Goal: Information Seeking & Learning: Stay updated

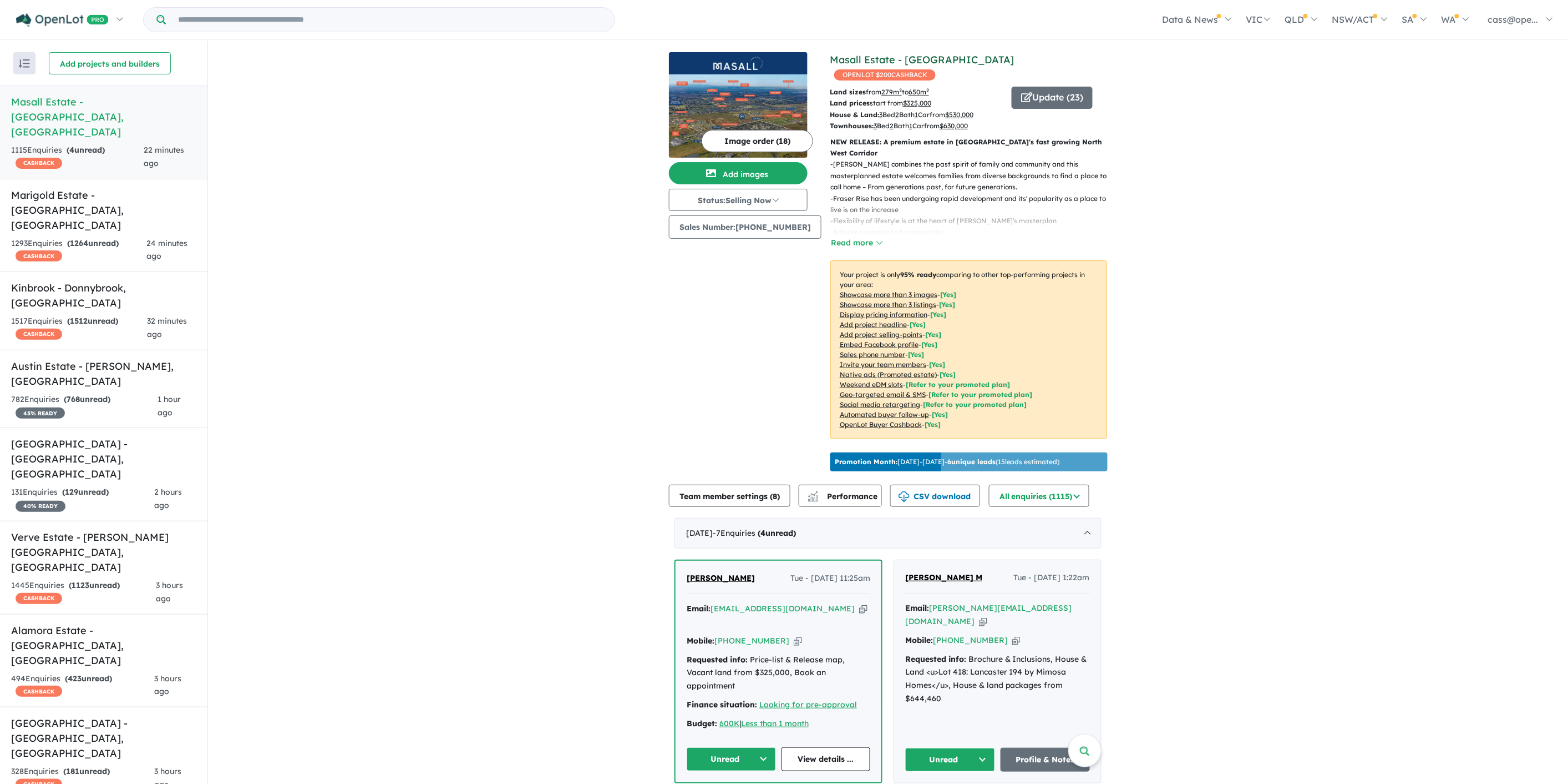
click at [865, 62] on link "Masall Estate - [GEOGRAPHIC_DATA]" at bounding box center [922, 59] width 185 height 13
click at [101, 238] on strong "( 1264 unread)" at bounding box center [92, 243] width 51 height 10
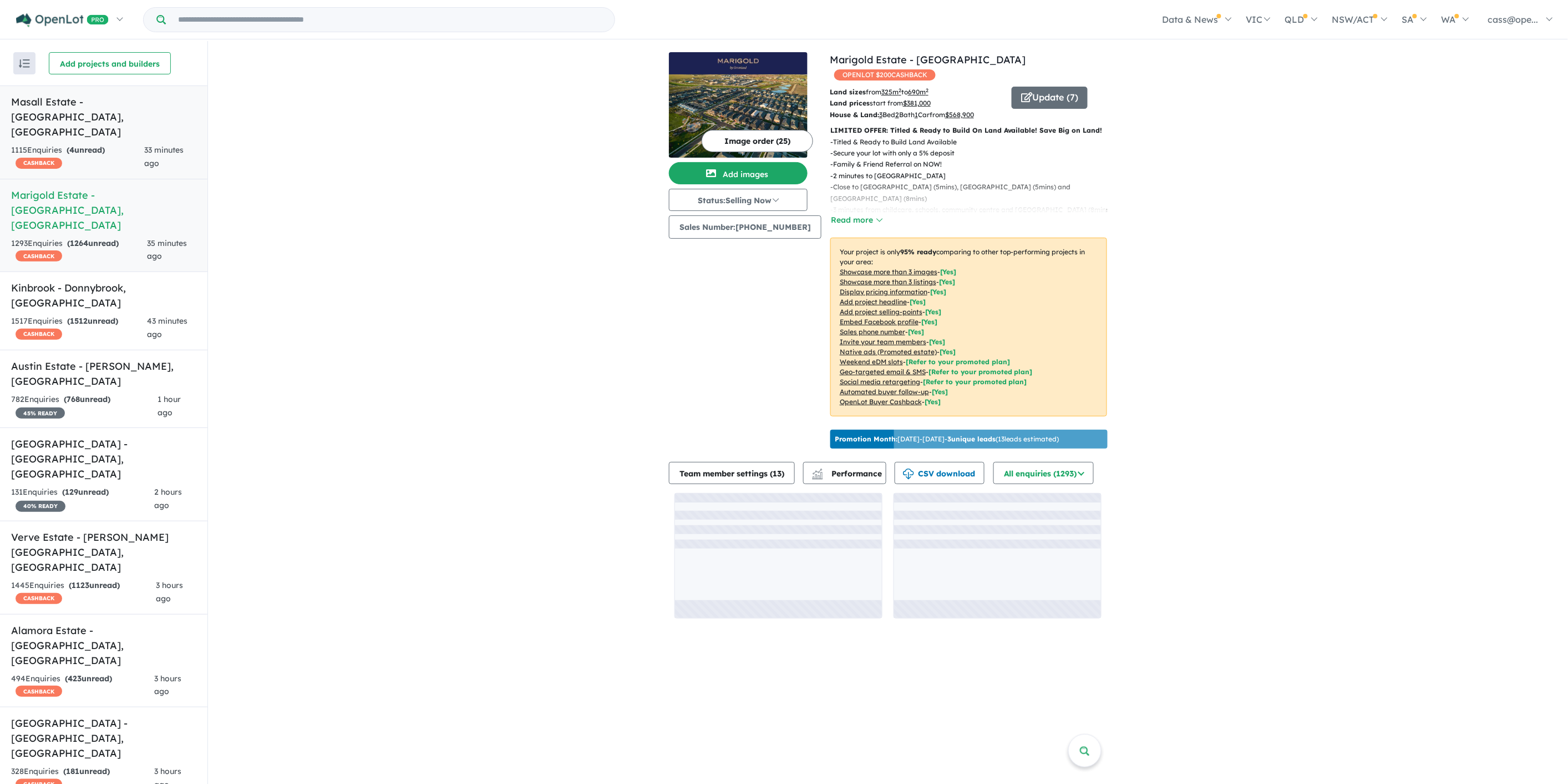
click at [117, 107] on h5 "Masall Estate - Fraser Rise , VIC" at bounding box center [103, 117] width 185 height 45
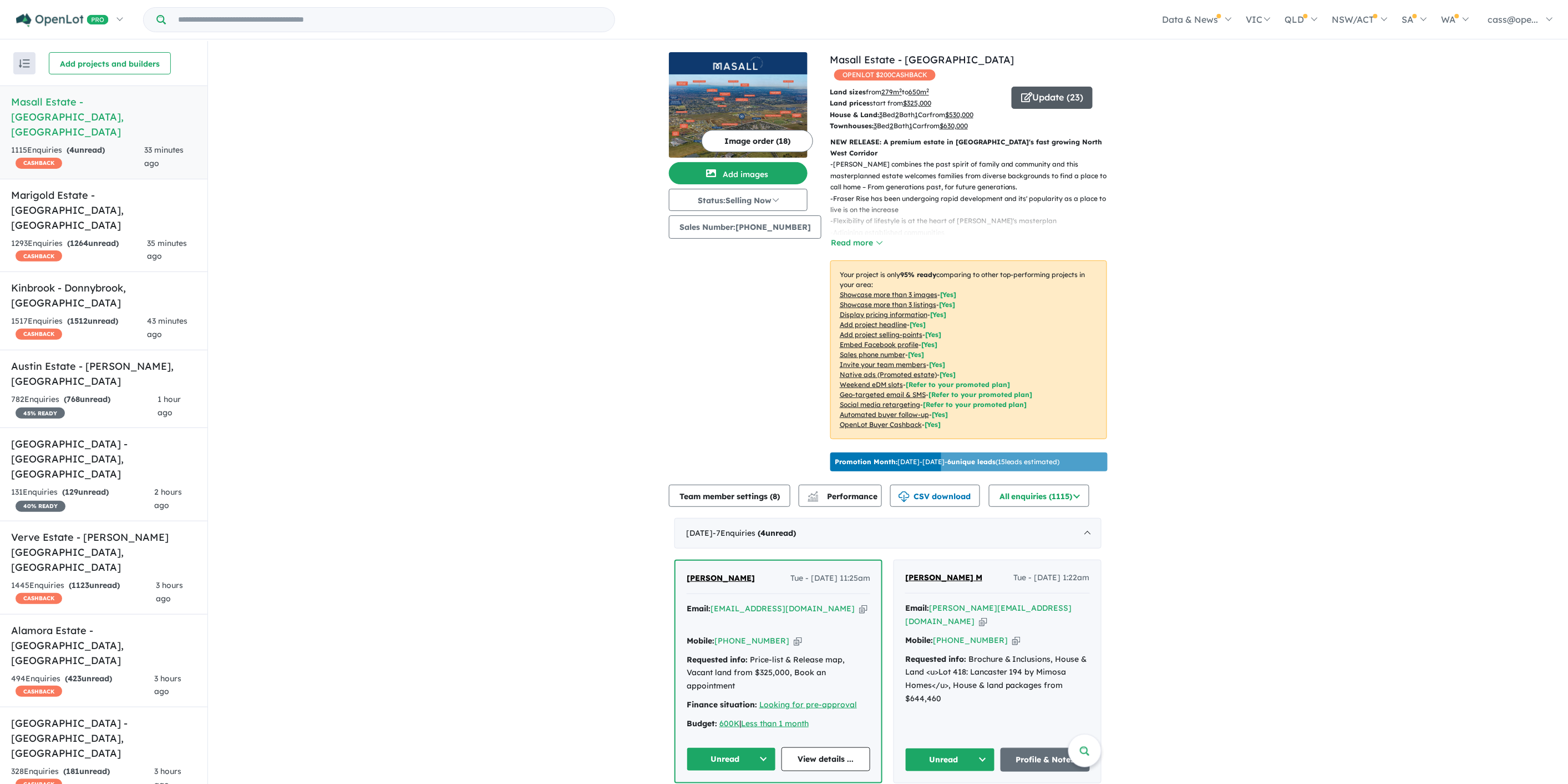
click at [1044, 87] on button "Update ( 23 )" at bounding box center [1052, 98] width 81 height 23
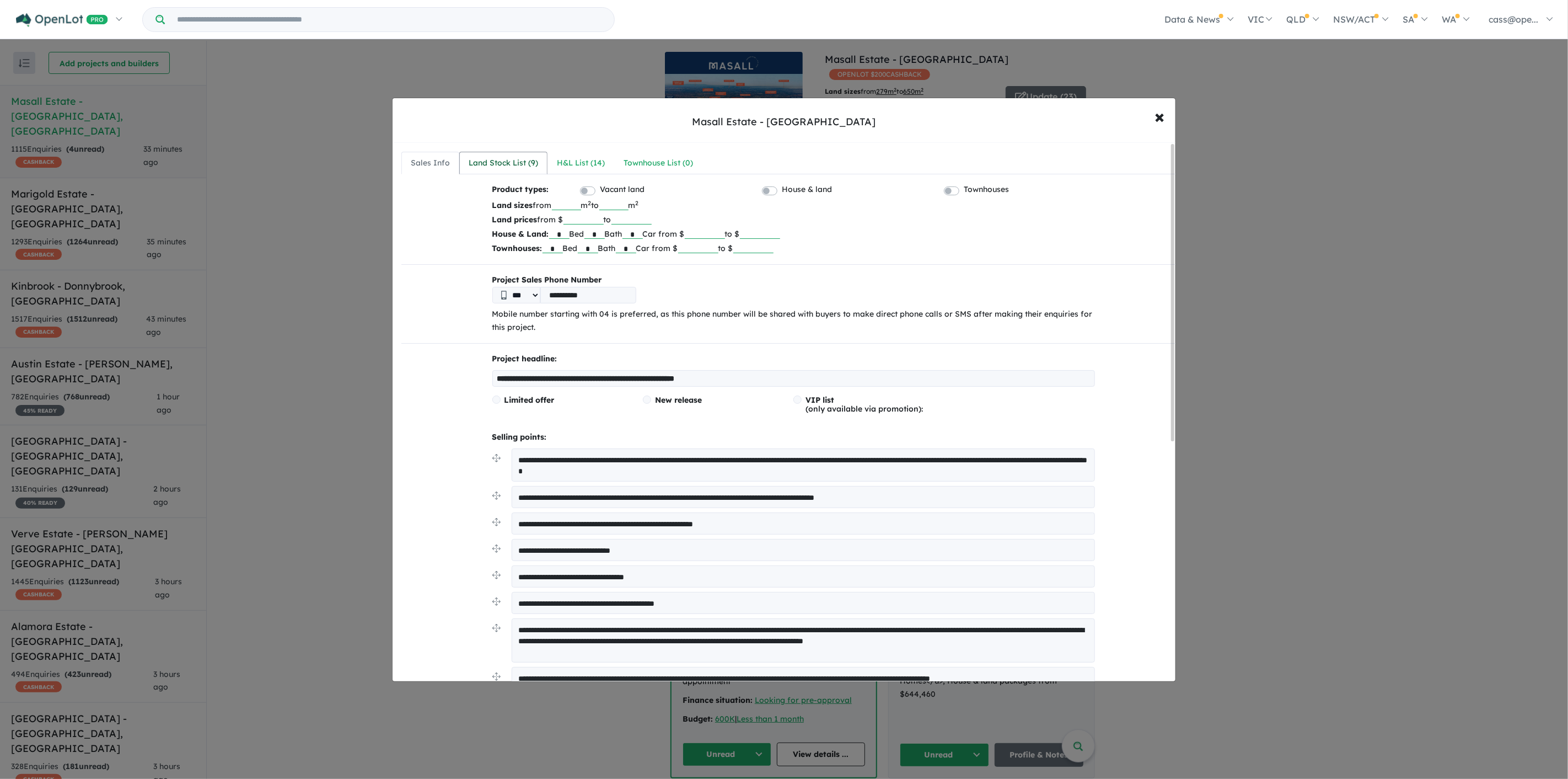
click at [517, 155] on link "Land Stock List ( 9 )" at bounding box center [503, 163] width 88 height 23
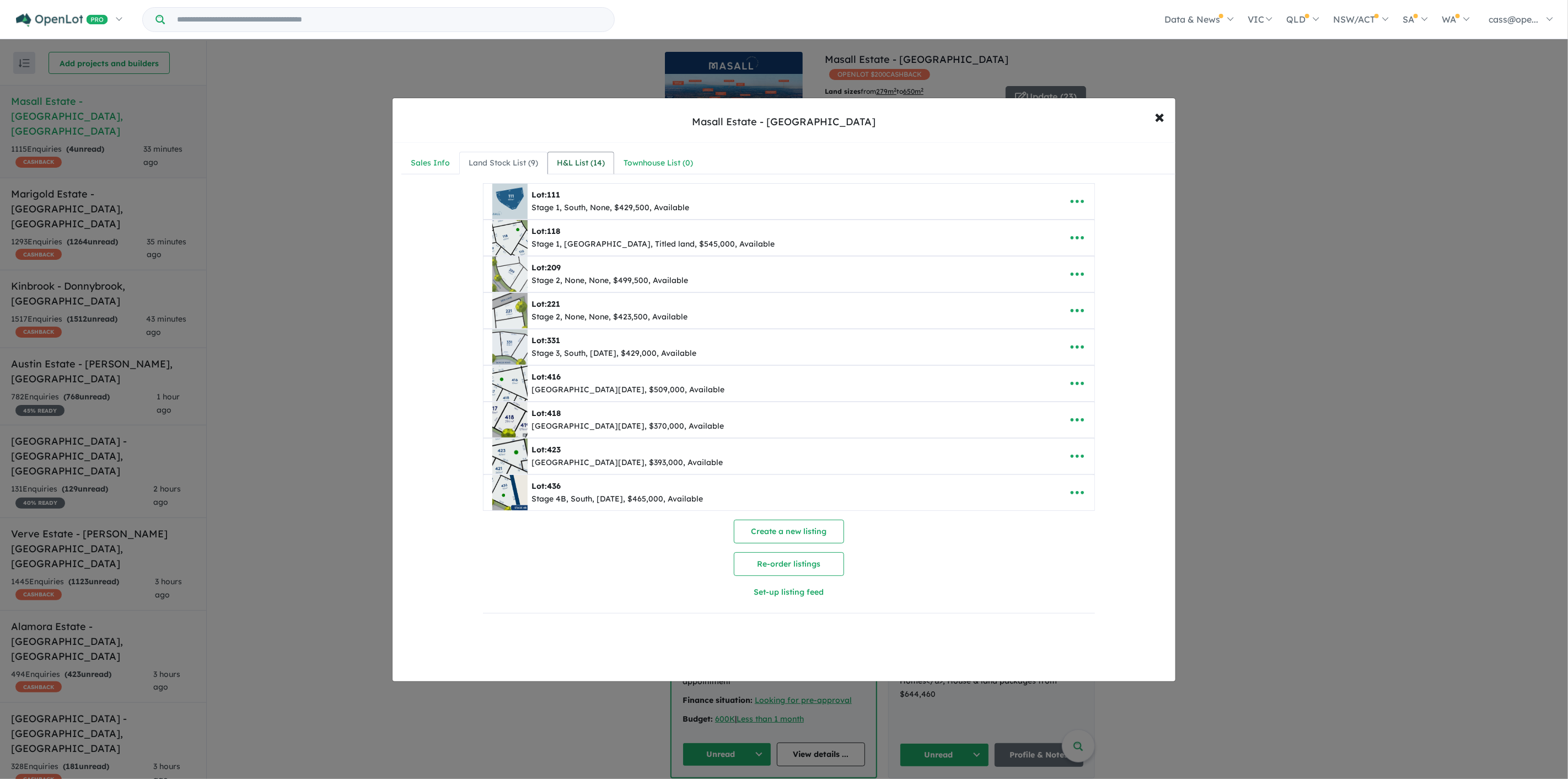
click at [600, 160] on div "H&L List ( 14 )" at bounding box center [581, 162] width 48 height 13
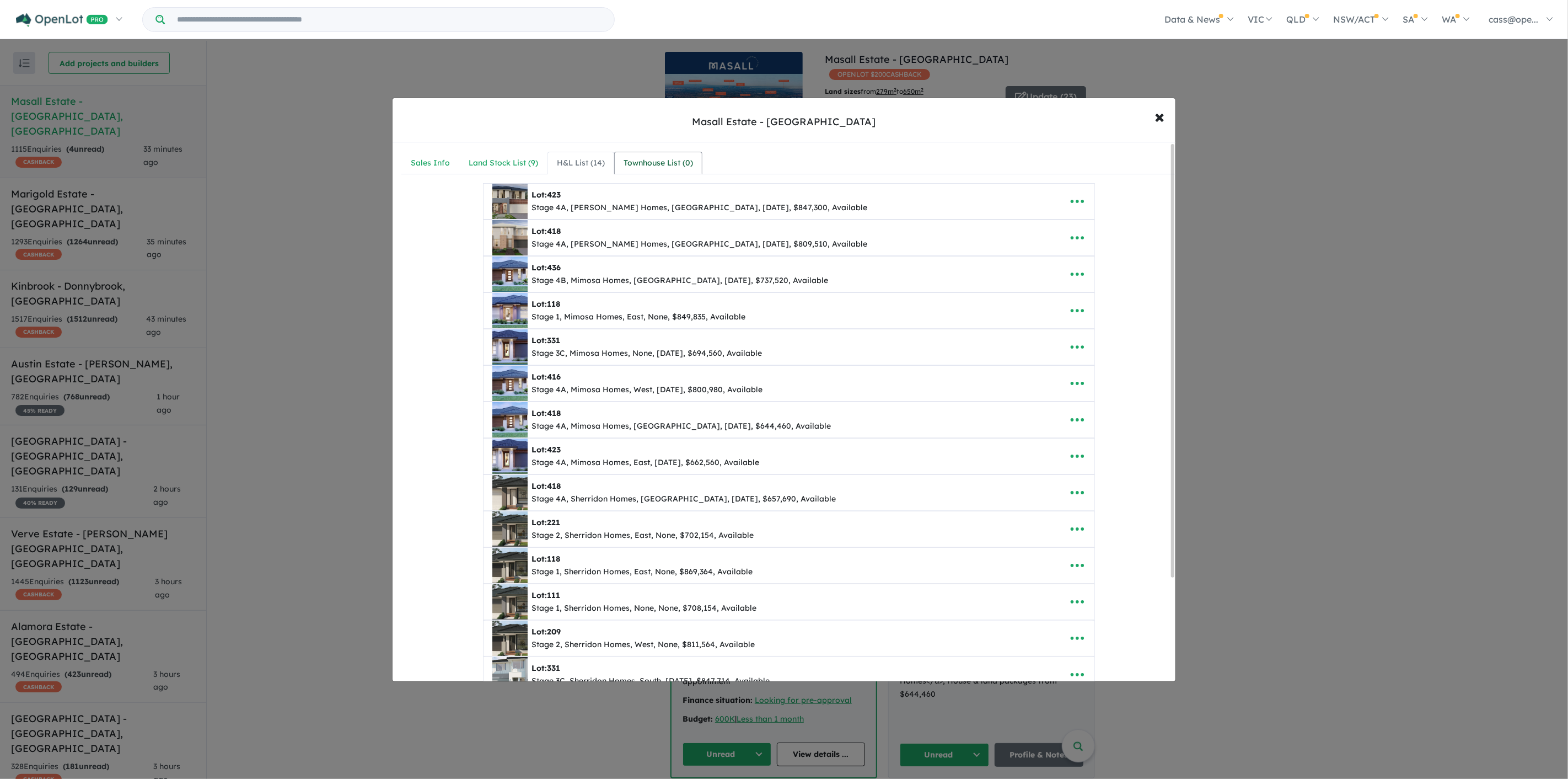
click at [665, 161] on div "Townhouse List ( 0 )" at bounding box center [658, 162] width 69 height 13
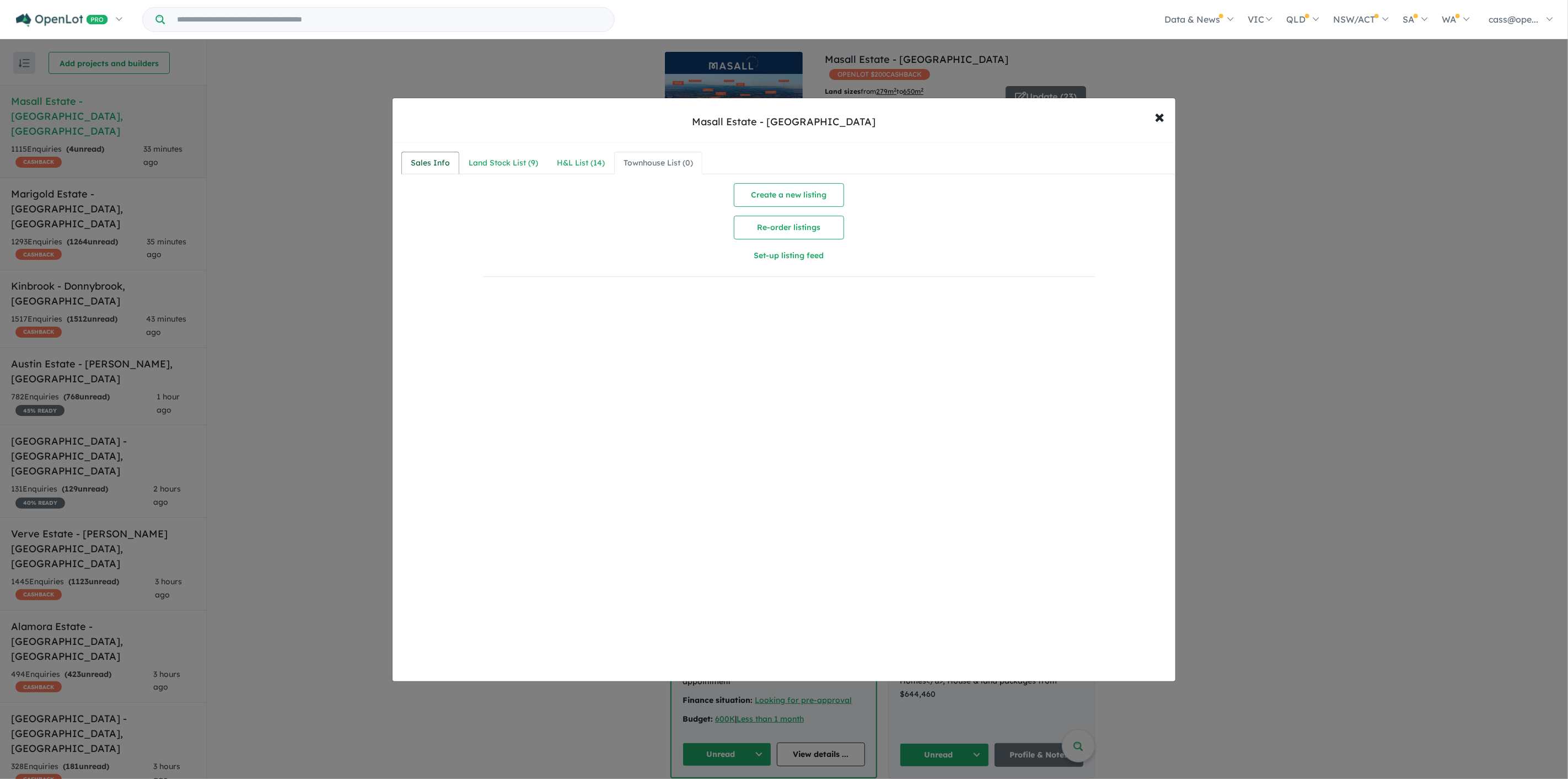
click at [431, 162] on div "Sales Info" at bounding box center [430, 162] width 39 height 13
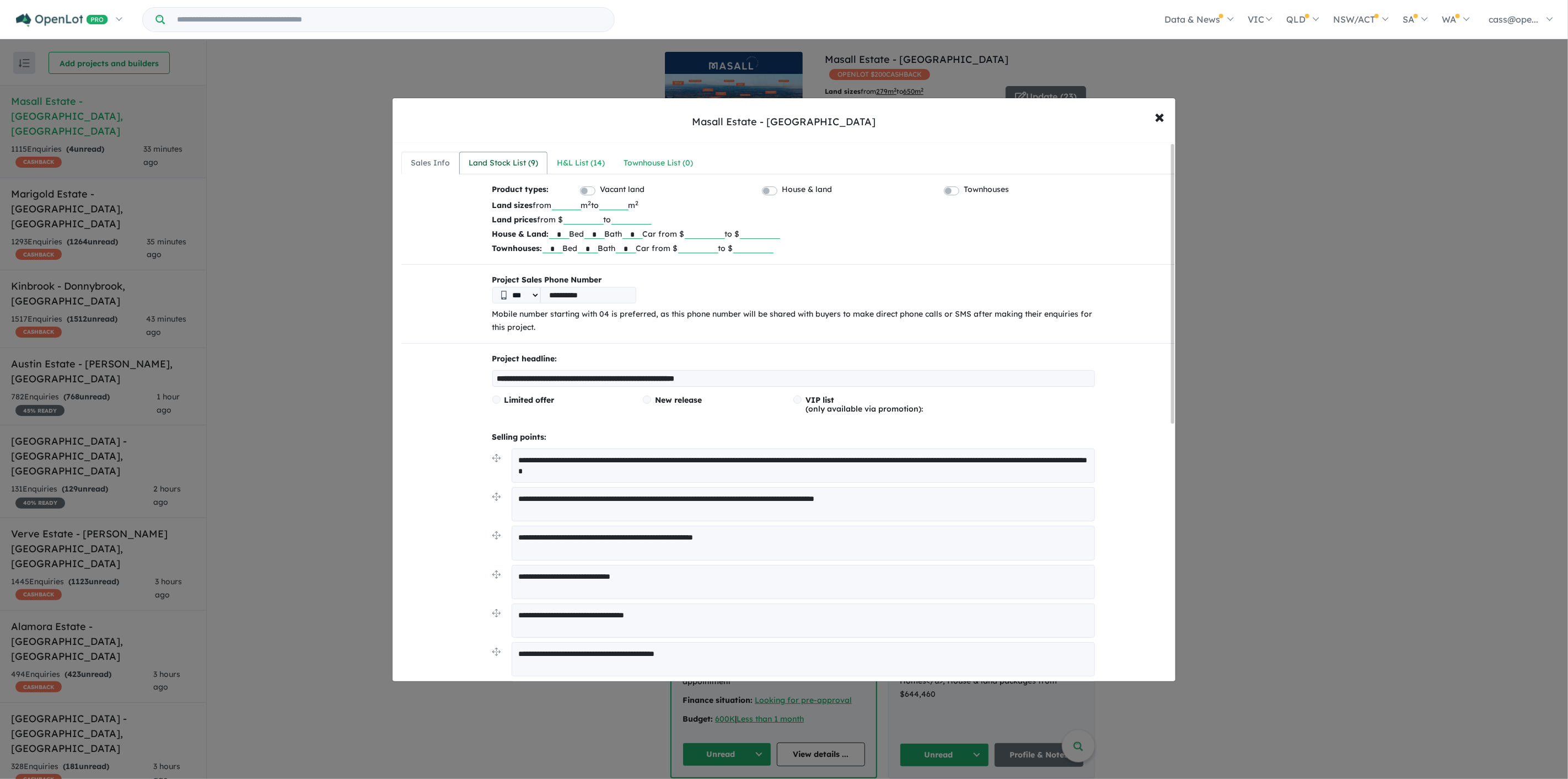
click at [490, 164] on div "Land Stock List ( 9 )" at bounding box center [503, 162] width 69 height 13
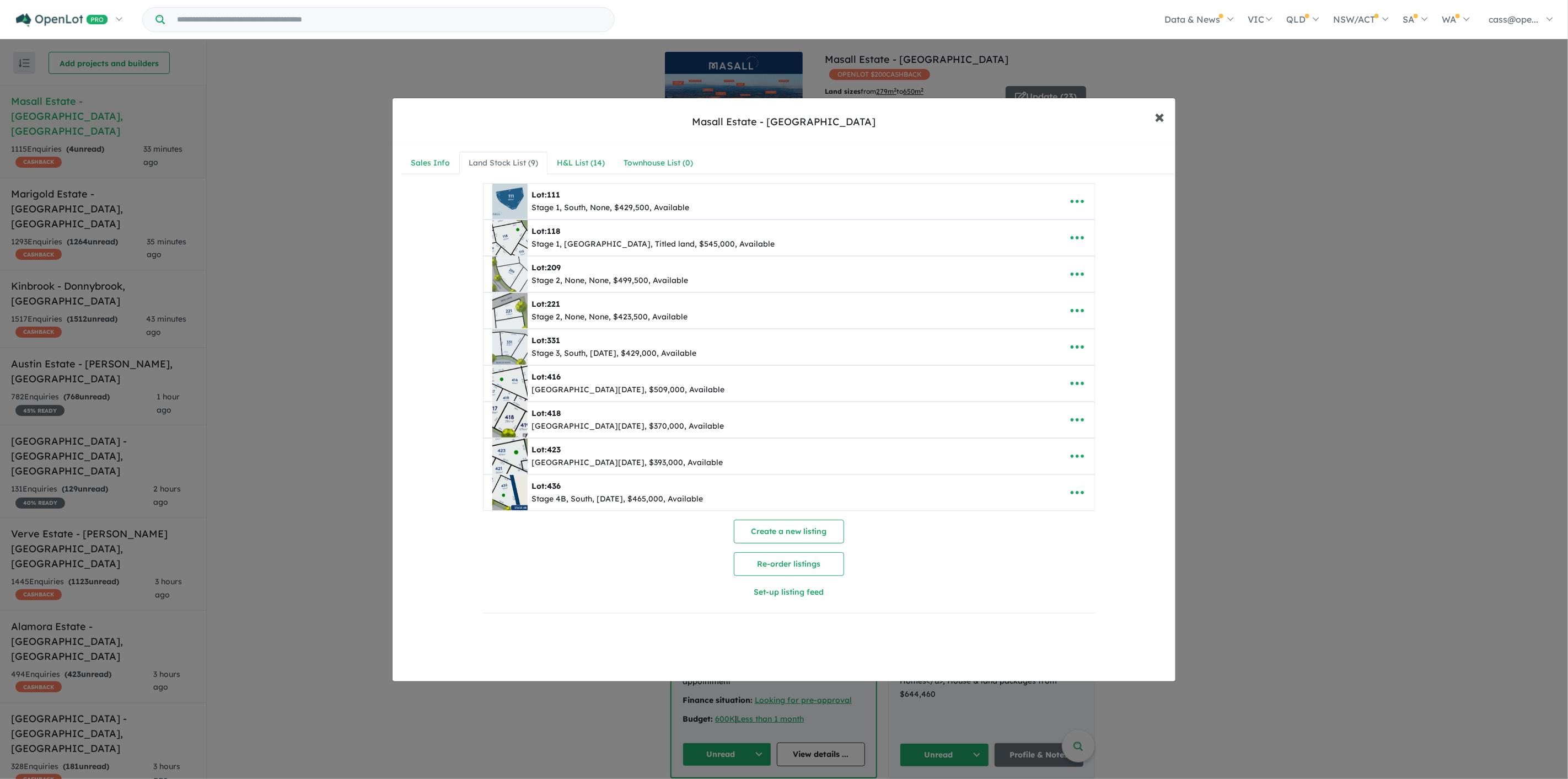
click at [1157, 119] on span "×" at bounding box center [1159, 116] width 9 height 23
